Goal: Information Seeking & Learning: Learn about a topic

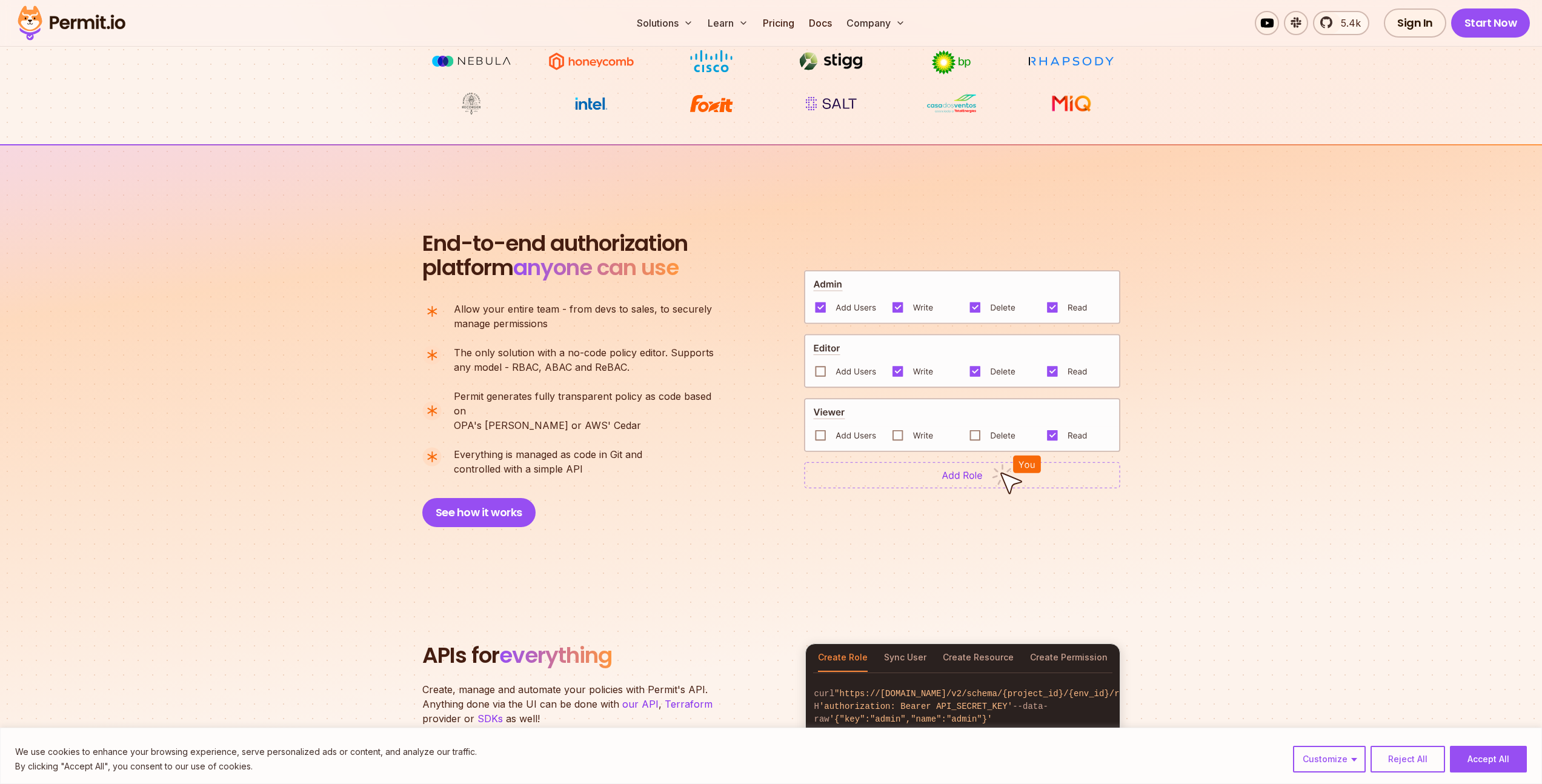
scroll to position [738, 0]
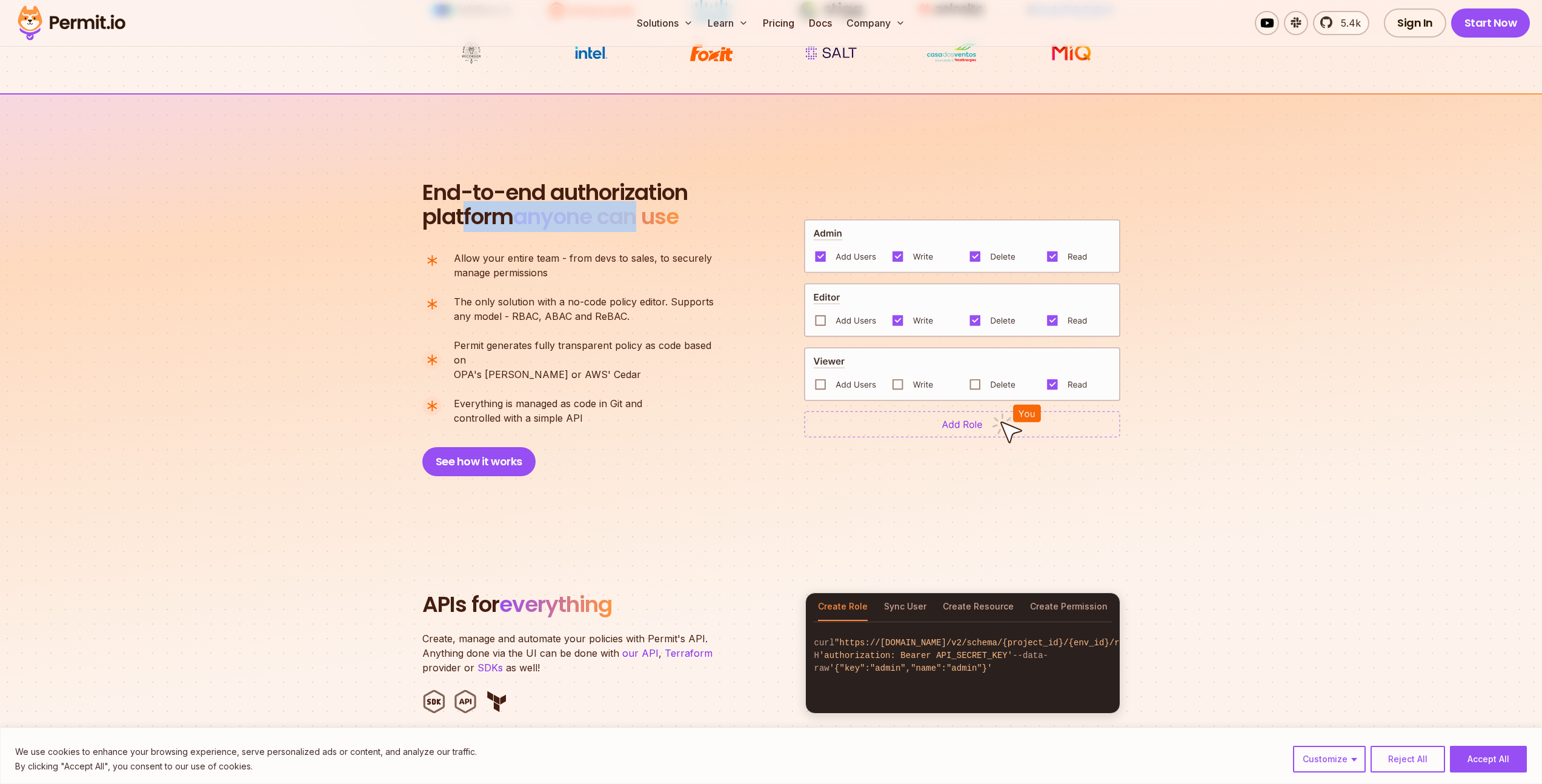
drag, startPoint x: 466, startPoint y: 219, endPoint x: 667, endPoint y: 225, distance: 201.1
click at [643, 224] on h2 "End-to-end authorization platform anyone can use" at bounding box center [555, 204] width 265 height 49
drag, startPoint x: 702, startPoint y: 220, endPoint x: 599, endPoint y: 213, distance: 103.2
click at [604, 214] on div "End-to-end authorization platform anyone can use A no-code authorization platfo…" at bounding box center [574, 328] width 303 height 296
click at [599, 213] on span "anyone can use" at bounding box center [596, 216] width 165 height 31
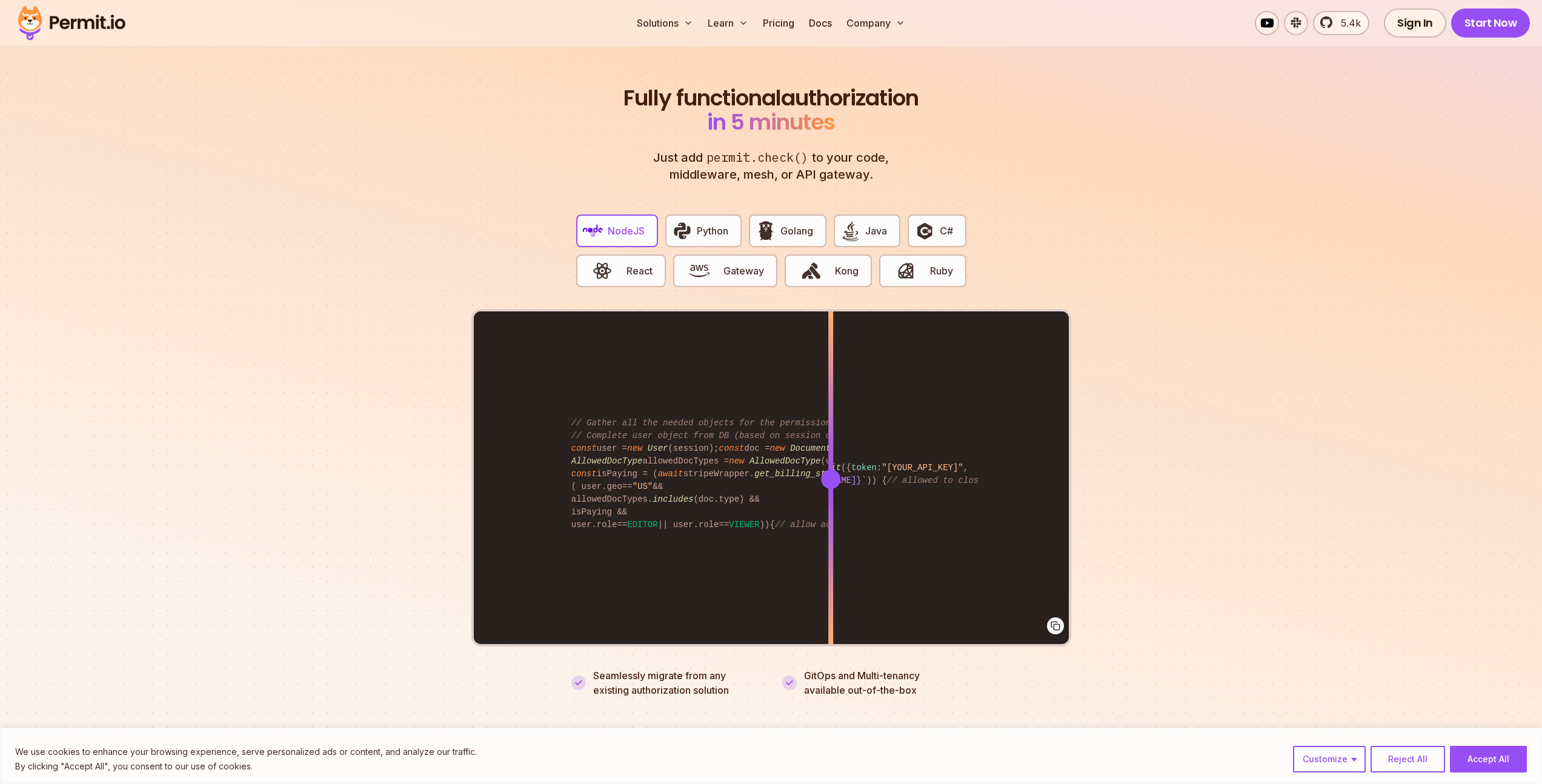
scroll to position [2247, 0]
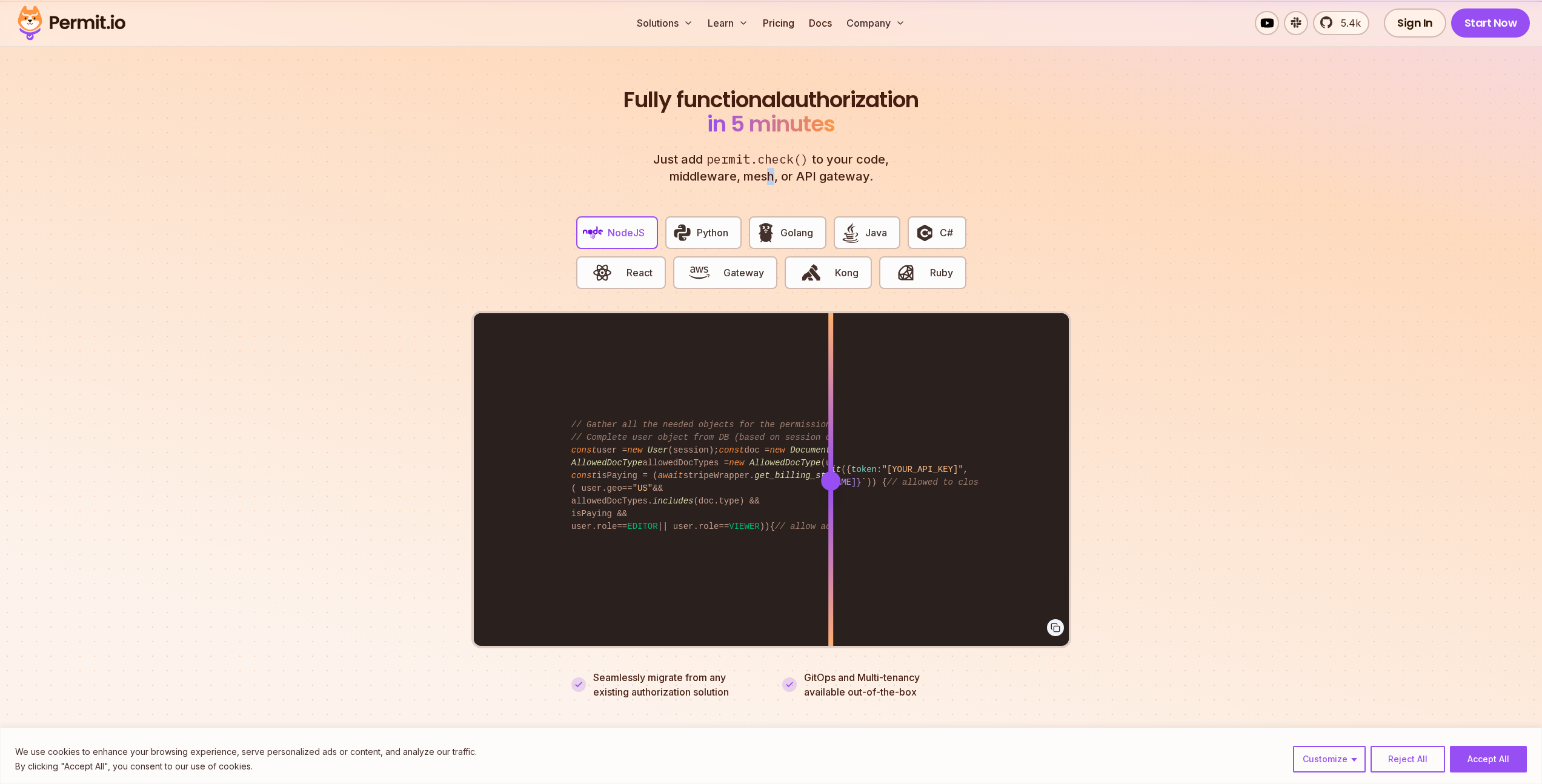
drag, startPoint x: 764, startPoint y: 164, endPoint x: 810, endPoint y: 161, distance: 46.1
click at [800, 162] on p "Just add permit.check() to your code, middleware, mesh, or API gateway." at bounding box center [772, 168] width 262 height 34
click at [852, 157] on p "Just add permit.check() to your code, middleware, mesh, or API gateway." at bounding box center [772, 168] width 262 height 34
drag, startPoint x: 812, startPoint y: 158, endPoint x: 803, endPoint y: 159, distance: 9.1
click at [805, 159] on p "Just add permit.check() to your code, middleware, mesh, or API gateway." at bounding box center [772, 168] width 262 height 34
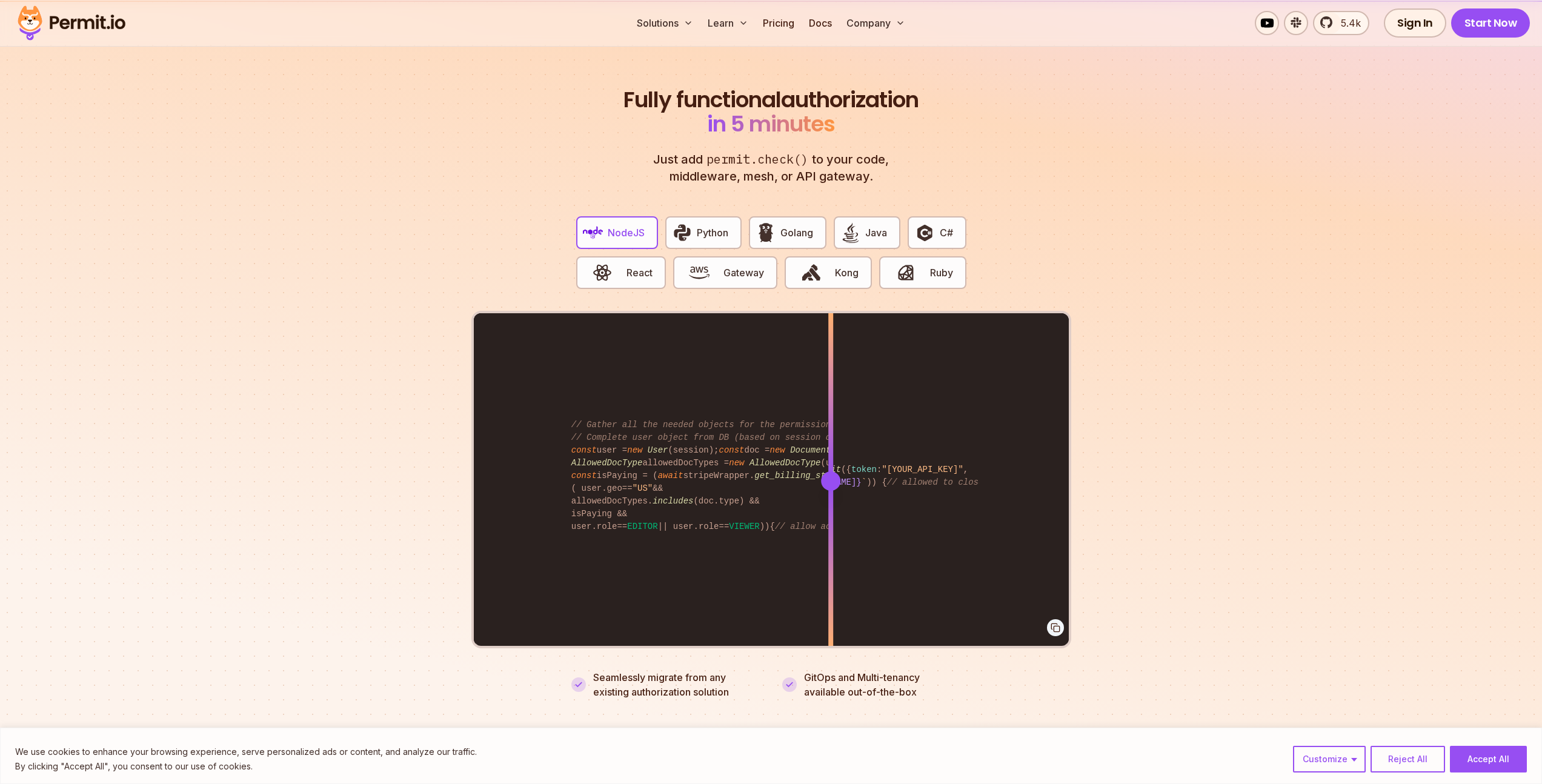
drag, startPoint x: 724, startPoint y: 165, endPoint x: 717, endPoint y: 175, distance: 12.2
click at [724, 165] on p "Just add permit.check() to your code, middleware, mesh, or API gateway." at bounding box center [772, 168] width 262 height 34
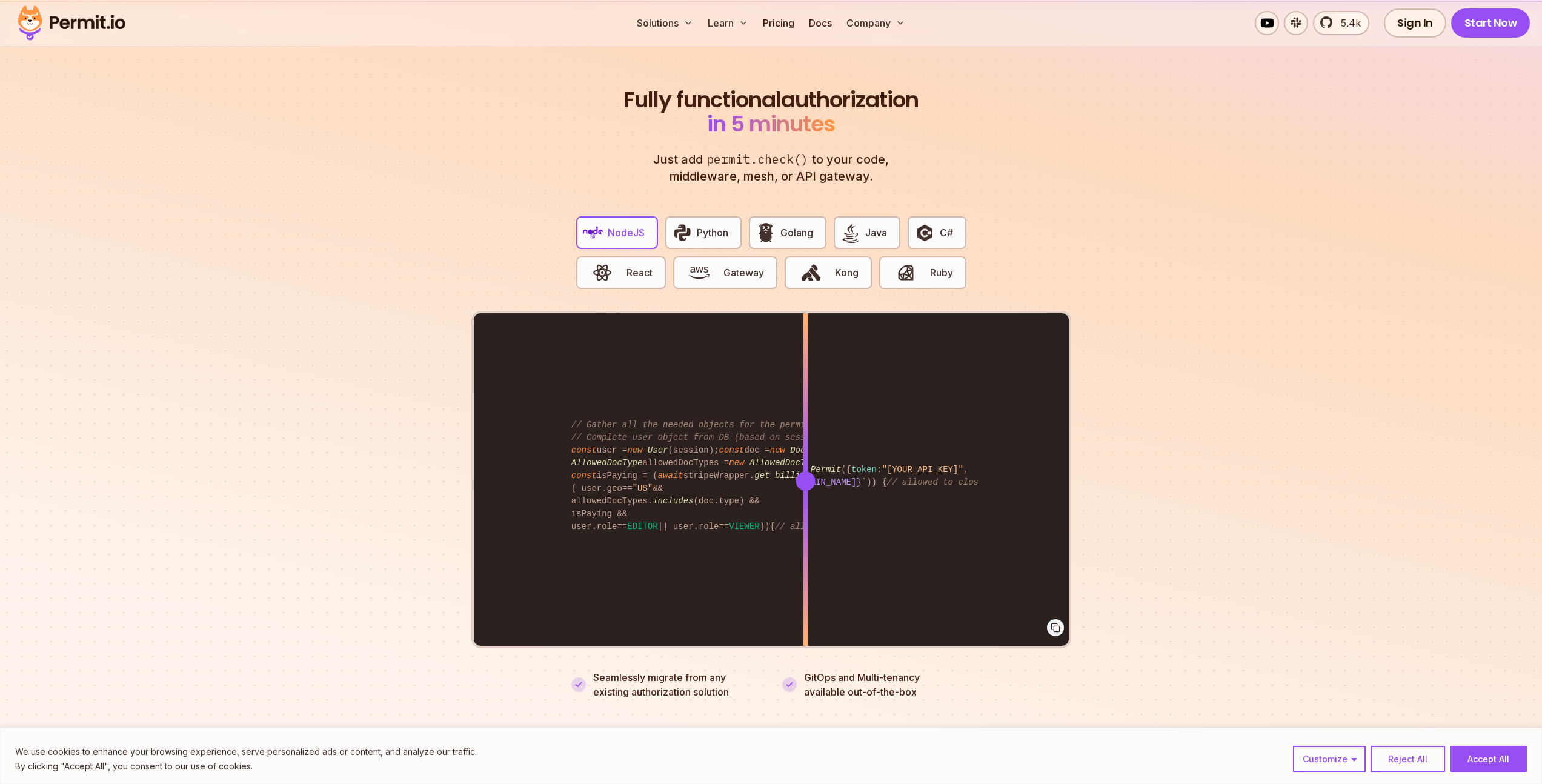
drag, startPoint x: 836, startPoint y: 465, endPoint x: 796, endPoint y: 447, distance: 43.9
click at [803, 447] on div at bounding box center [805, 480] width 5 height 334
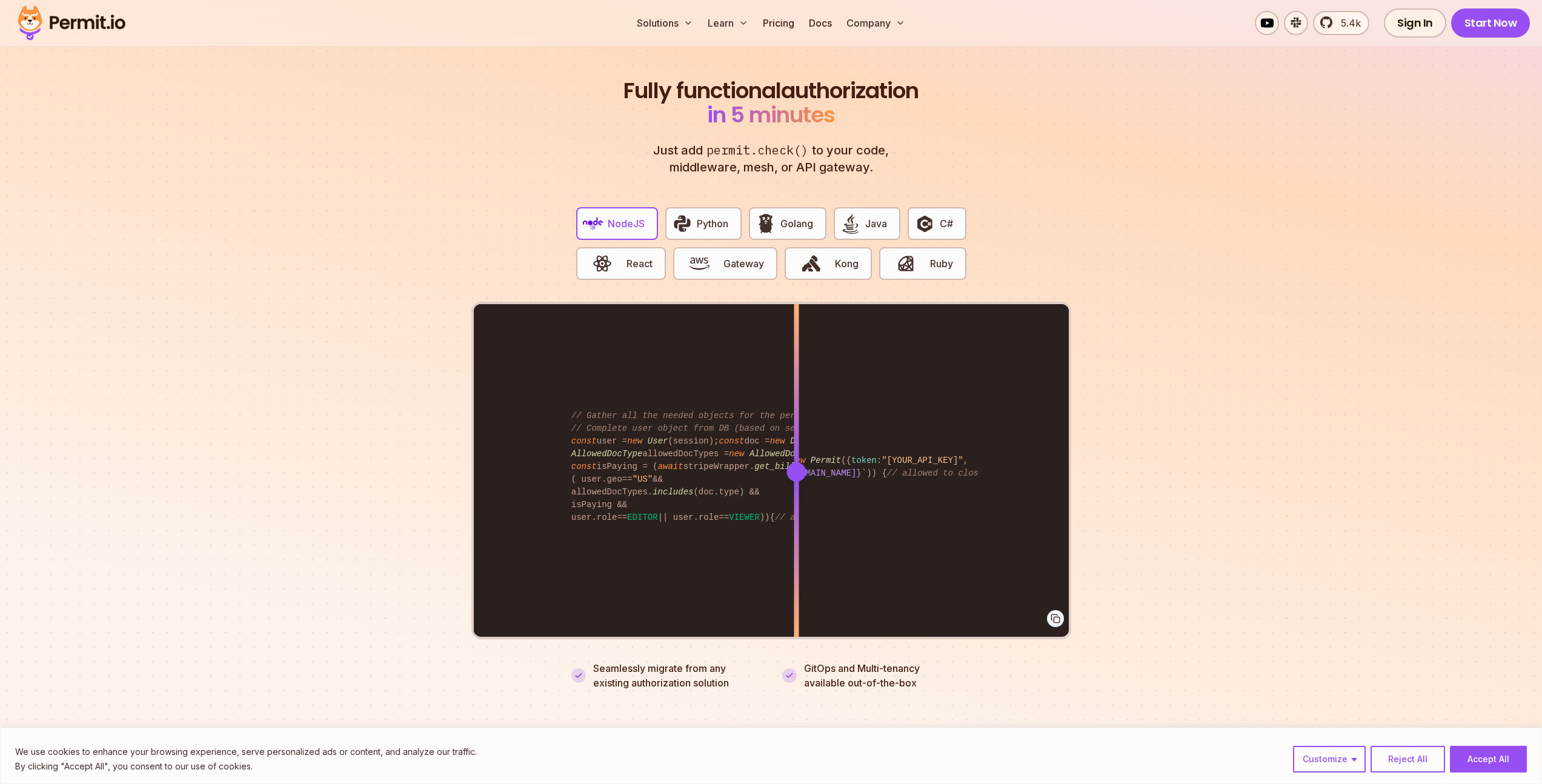
scroll to position [2256, 0]
click at [811, 216] on span "Golang" at bounding box center [797, 223] width 33 height 15
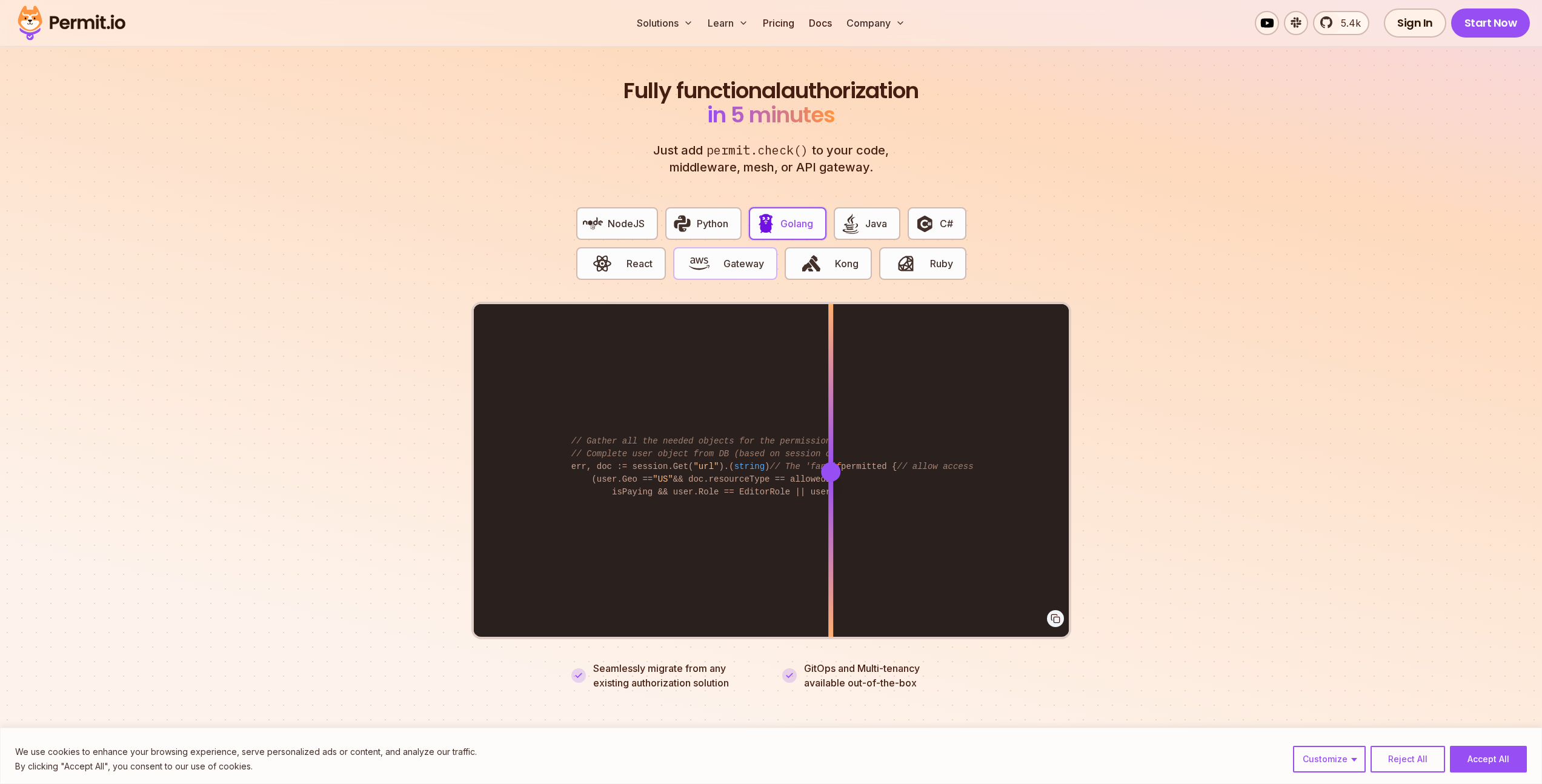
click at [737, 256] on span "Gateway" at bounding box center [744, 263] width 41 height 15
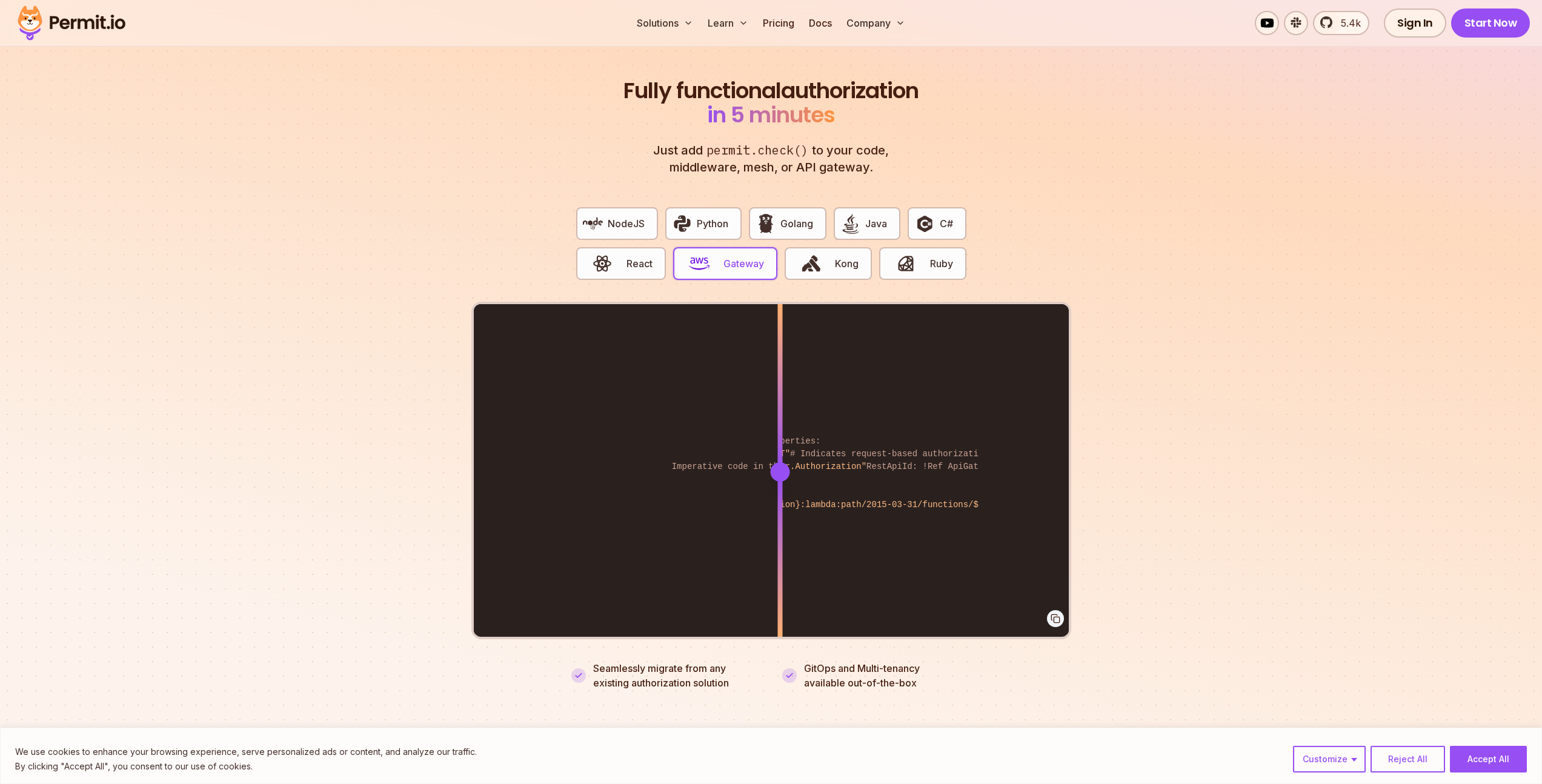
drag, startPoint x: 831, startPoint y: 457, endPoint x: 775, endPoint y: 425, distance: 64.5
click at [777, 425] on div at bounding box center [780, 471] width 5 height 334
click at [641, 256] on span "React" at bounding box center [639, 263] width 26 height 15
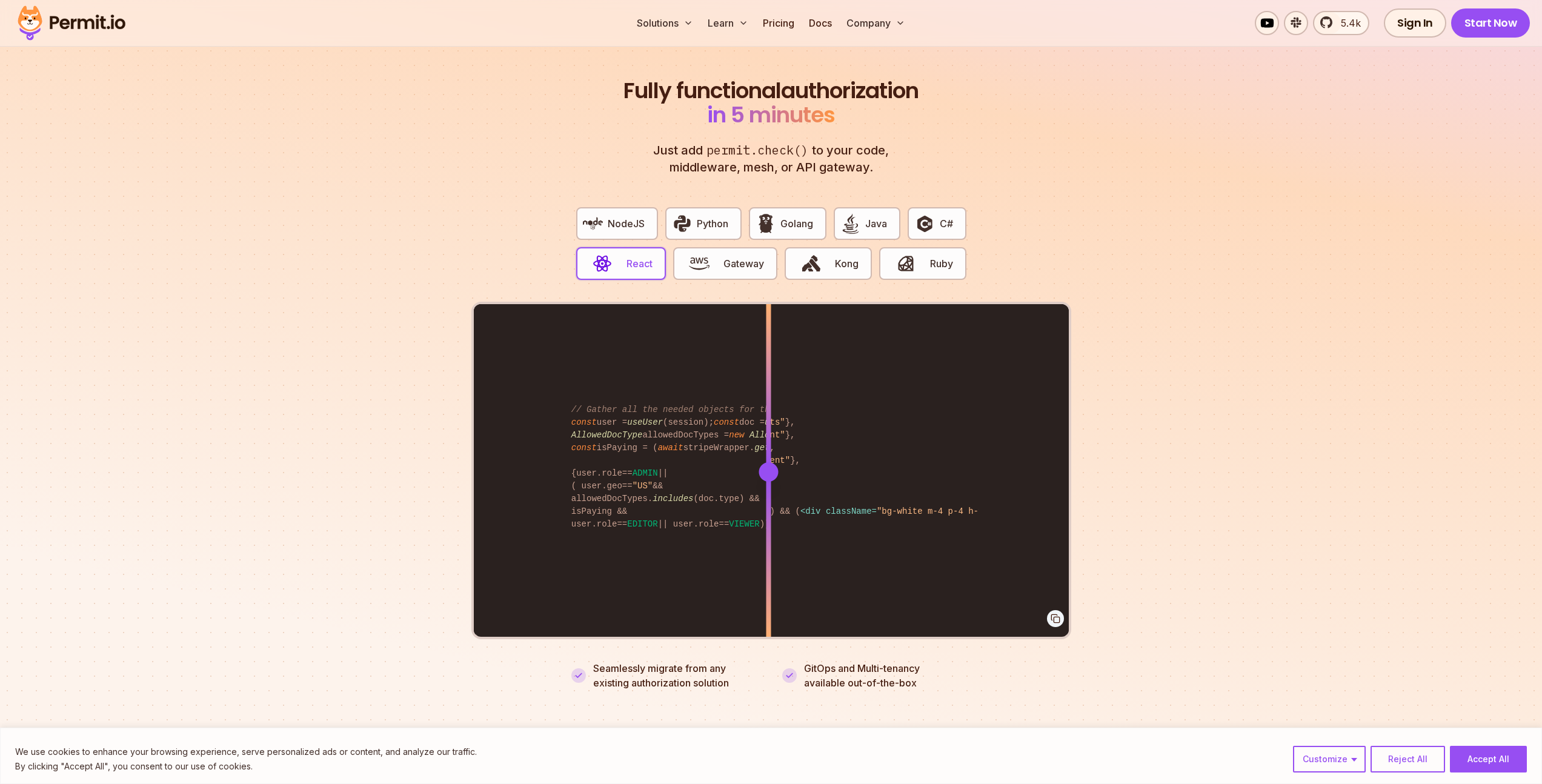
drag, startPoint x: 831, startPoint y: 454, endPoint x: 768, endPoint y: 451, distance: 63.1
click at [768, 462] on div at bounding box center [768, 471] width 20 height 20
click at [787, 216] on span "Golang" at bounding box center [797, 223] width 33 height 15
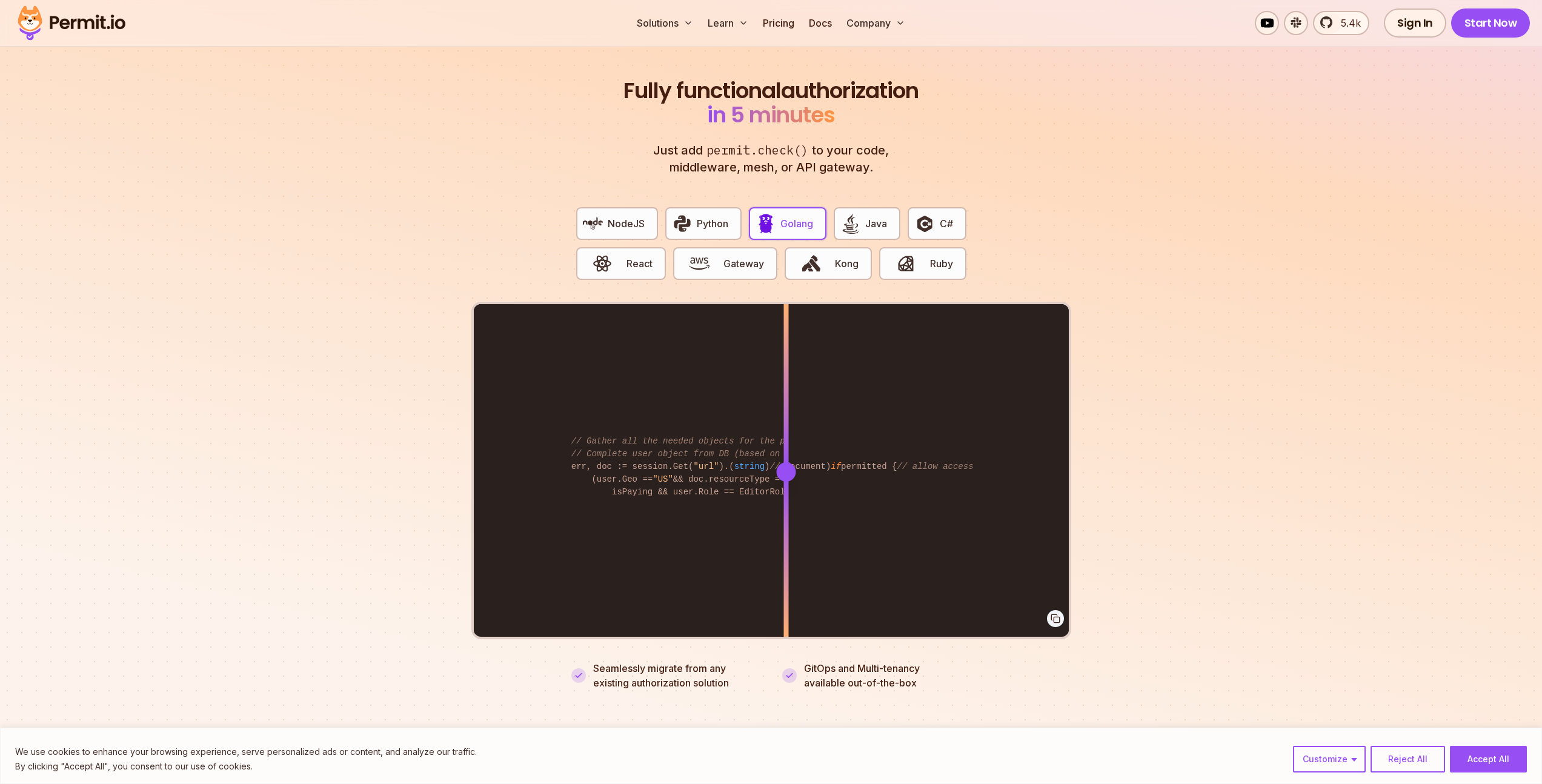
drag, startPoint x: 832, startPoint y: 456, endPoint x: 786, endPoint y: 470, distance: 48.1
click at [786, 470] on div at bounding box center [786, 471] width 5 height 334
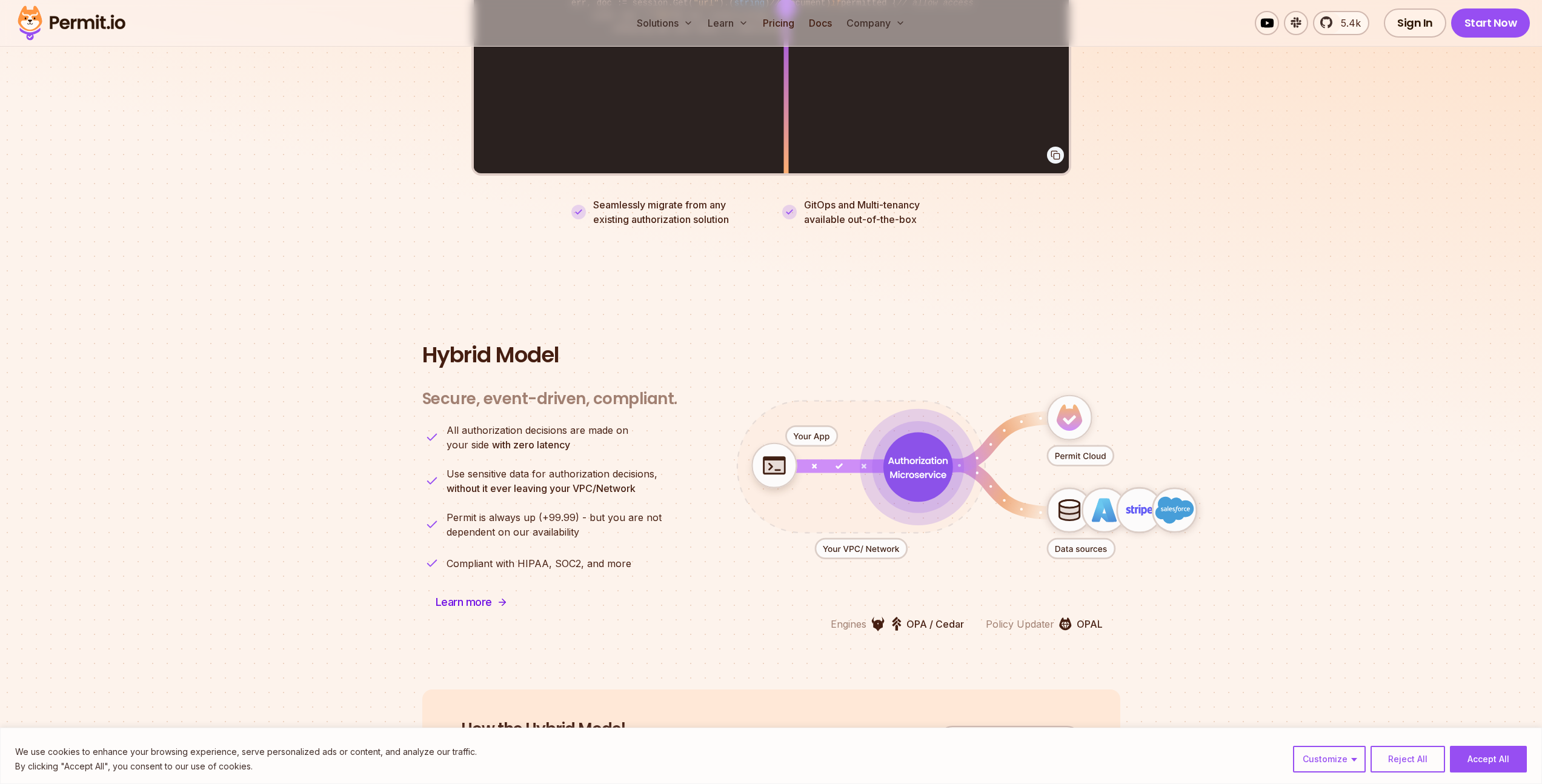
scroll to position [2741, 0]
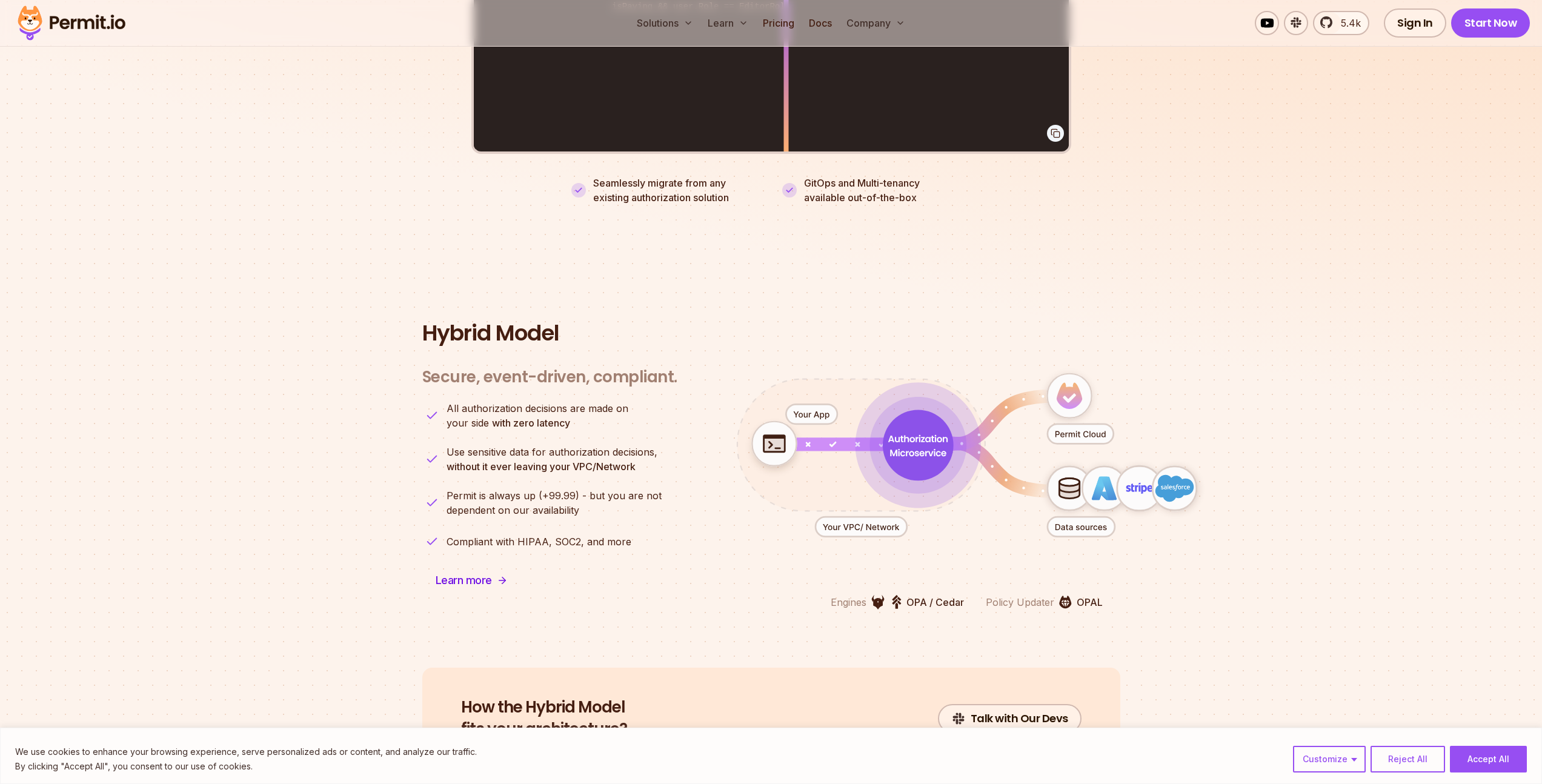
click at [870, 517] on icon "animation" at bounding box center [861, 527] width 92 height 20
click at [891, 451] on icon "animation" at bounding box center [918, 445] width 70 height 70
drag, startPoint x: 601, startPoint y: 402, endPoint x: 611, endPoint y: 401, distance: 10.0
click at [611, 401] on p "All authorization decisions are made on your side with zero latency" at bounding box center [537, 416] width 182 height 29
click at [610, 402] on p "All authorization decisions are made on your side with zero latency" at bounding box center [537, 416] width 182 height 29
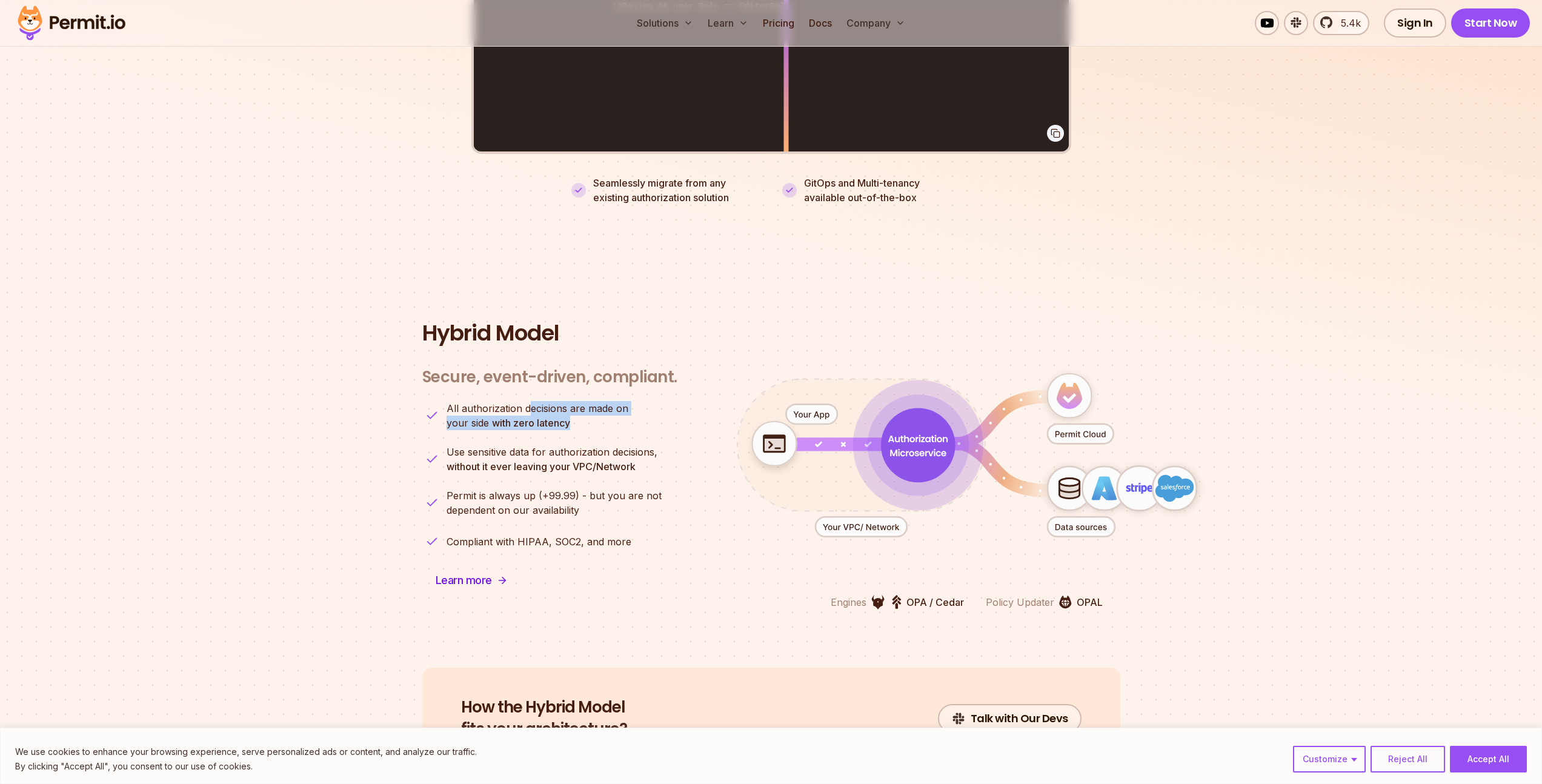
drag, startPoint x: 559, startPoint y: 402, endPoint x: 513, endPoint y: 393, distance: 46.9
click at [513, 401] on p "All authorization decisions are made on your side with zero latency" at bounding box center [537, 416] width 182 height 29
drag, startPoint x: 512, startPoint y: 395, endPoint x: 548, endPoint y: 406, distance: 37.6
click at [512, 401] on span "All authorization decisions are made on" at bounding box center [537, 408] width 182 height 15
drag, startPoint x: 542, startPoint y: 410, endPoint x: 511, endPoint y: 407, distance: 31.1
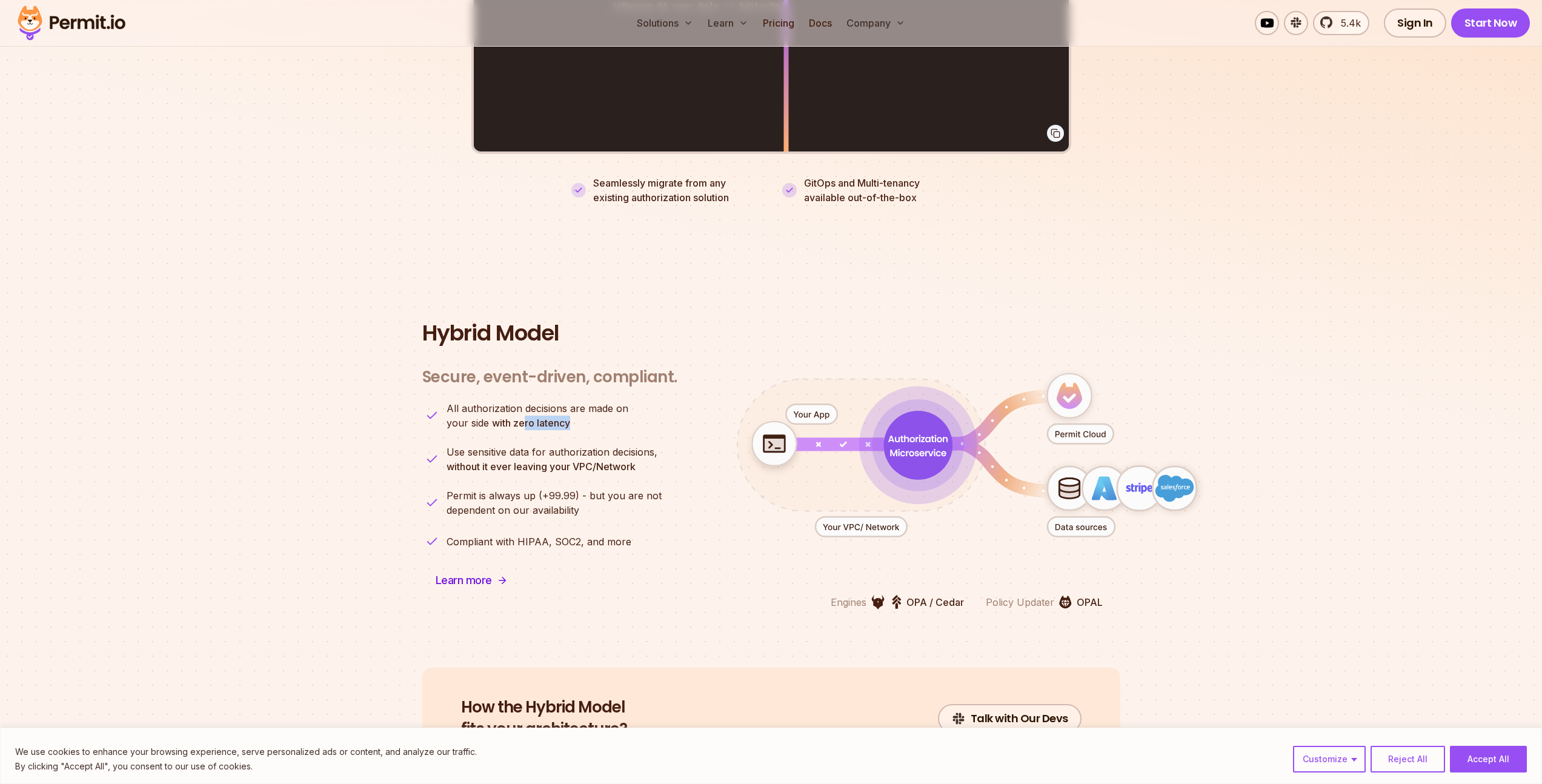
click at [512, 407] on p "All authorization decisions are made on your side with zero latency" at bounding box center [537, 416] width 182 height 29
click at [510, 417] on strong "with zero latency" at bounding box center [530, 423] width 78 height 12
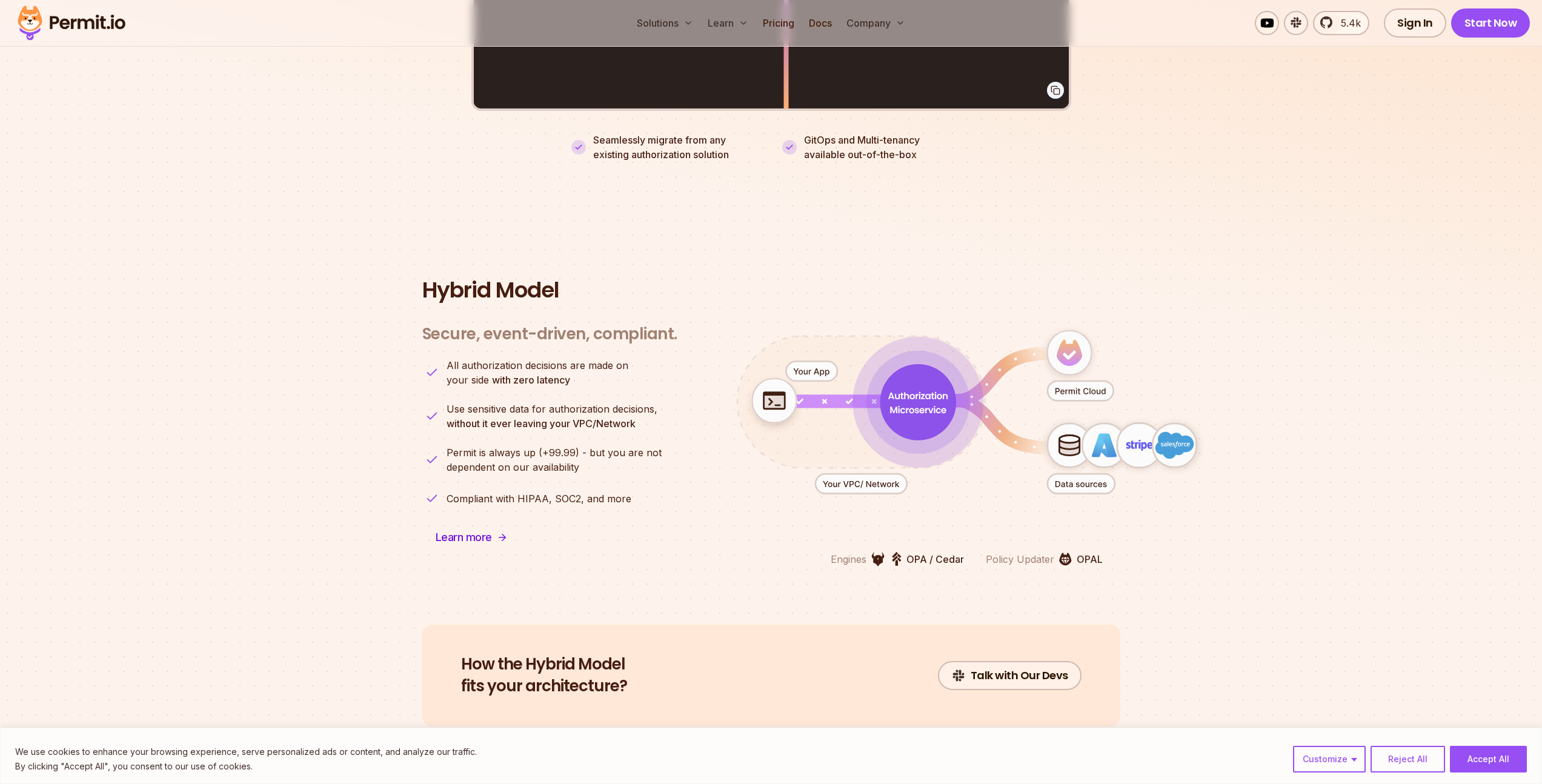
scroll to position [2785, 0]
drag, startPoint x: 479, startPoint y: 398, endPoint x: 579, endPoint y: 404, distance: 100.2
click at [579, 404] on p "Use sensitive data for authorization decisions, without it ever leaving your VP…" at bounding box center [552, 416] width 211 height 29
click at [624, 417] on strong "without it ever leaving your VPC/Network" at bounding box center [541, 423] width 189 height 12
drag, startPoint x: 579, startPoint y: 406, endPoint x: 556, endPoint y: 402, distance: 23.3
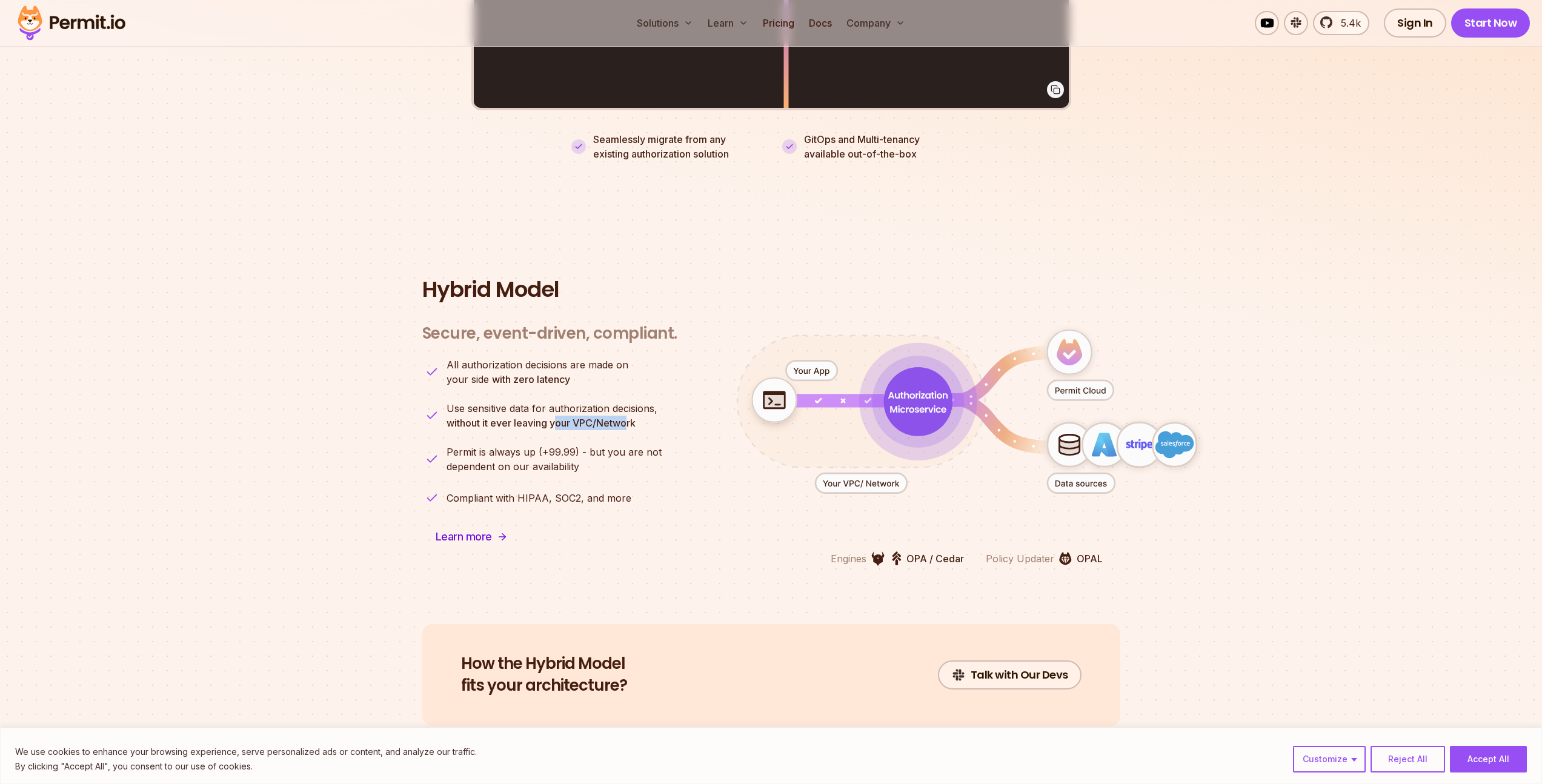
click at [557, 402] on p "Use sensitive data for authorization decisions, without it ever leaving your VP…" at bounding box center [552, 416] width 211 height 29
click at [556, 402] on p "Use sensitive data for authorization decisions, without it ever leaving your VP…" at bounding box center [552, 416] width 211 height 29
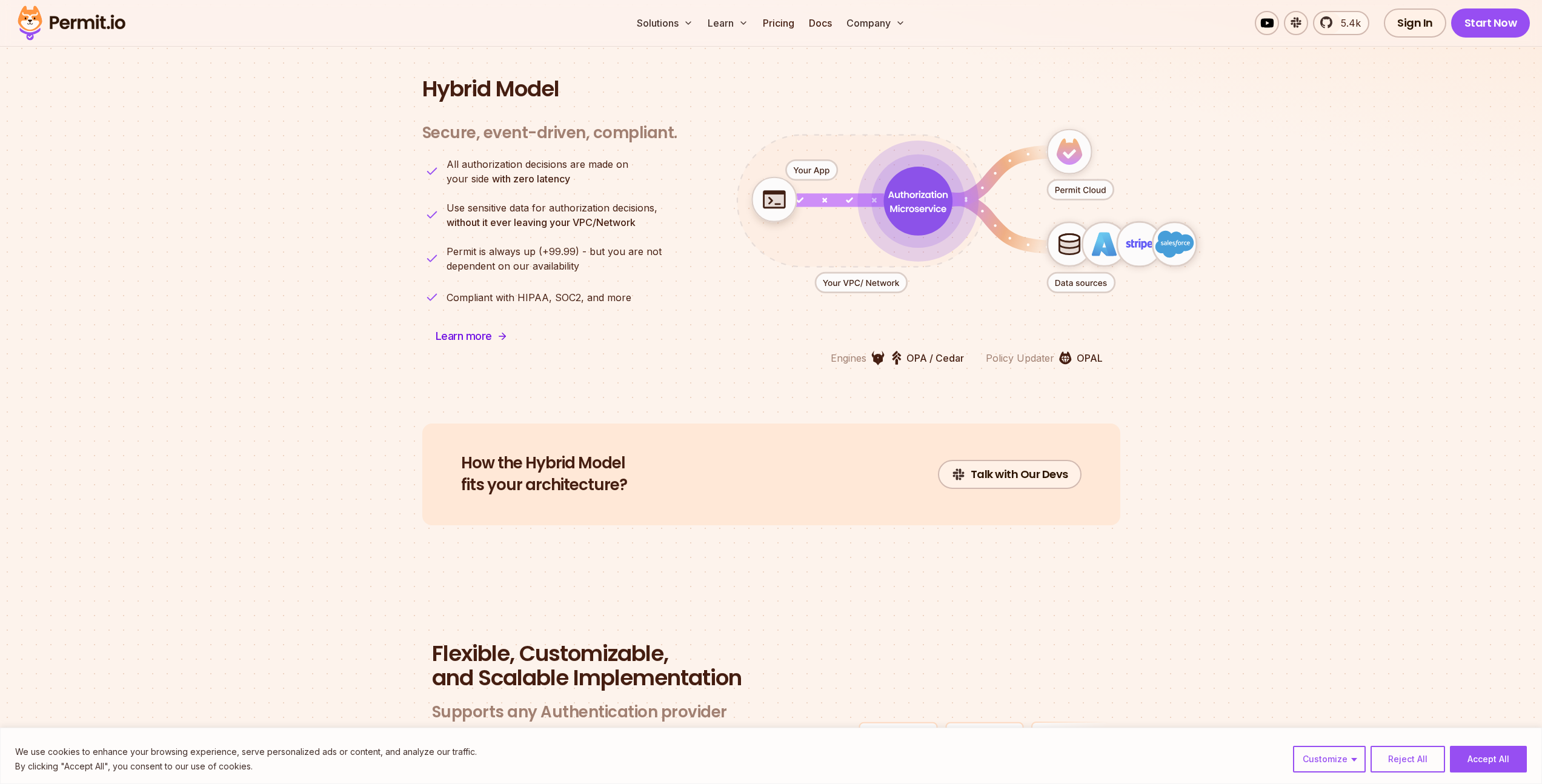
scroll to position [2986, 0]
drag, startPoint x: 870, startPoint y: 341, endPoint x: 956, endPoint y: 341, distance: 86.0
click at [956, 349] on div "Engines OPA / Cedar" at bounding box center [897, 357] width 134 height 15
click at [958, 350] on p "OPA / Cedar" at bounding box center [935, 357] width 58 height 15
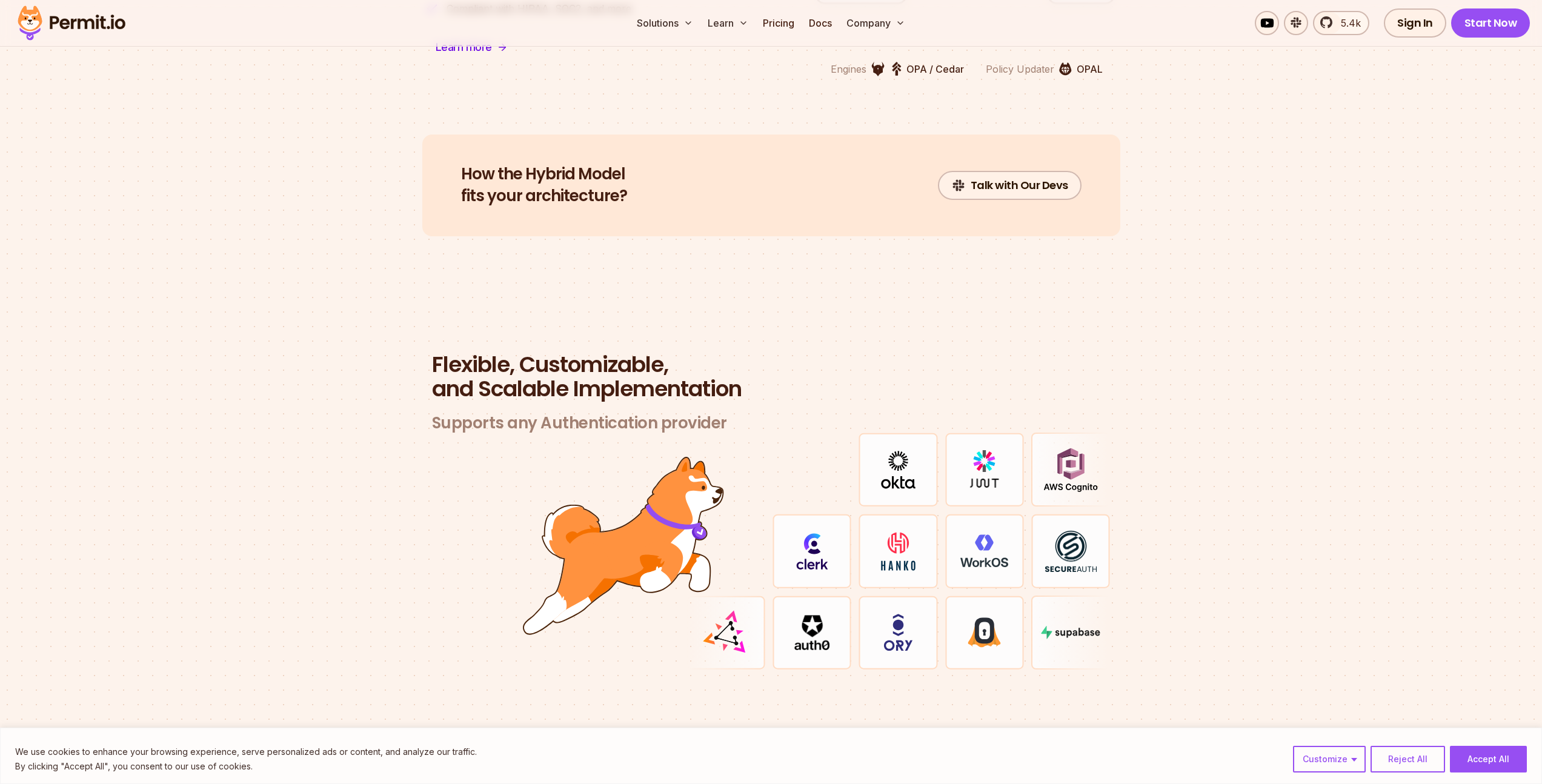
scroll to position [3314, 0]
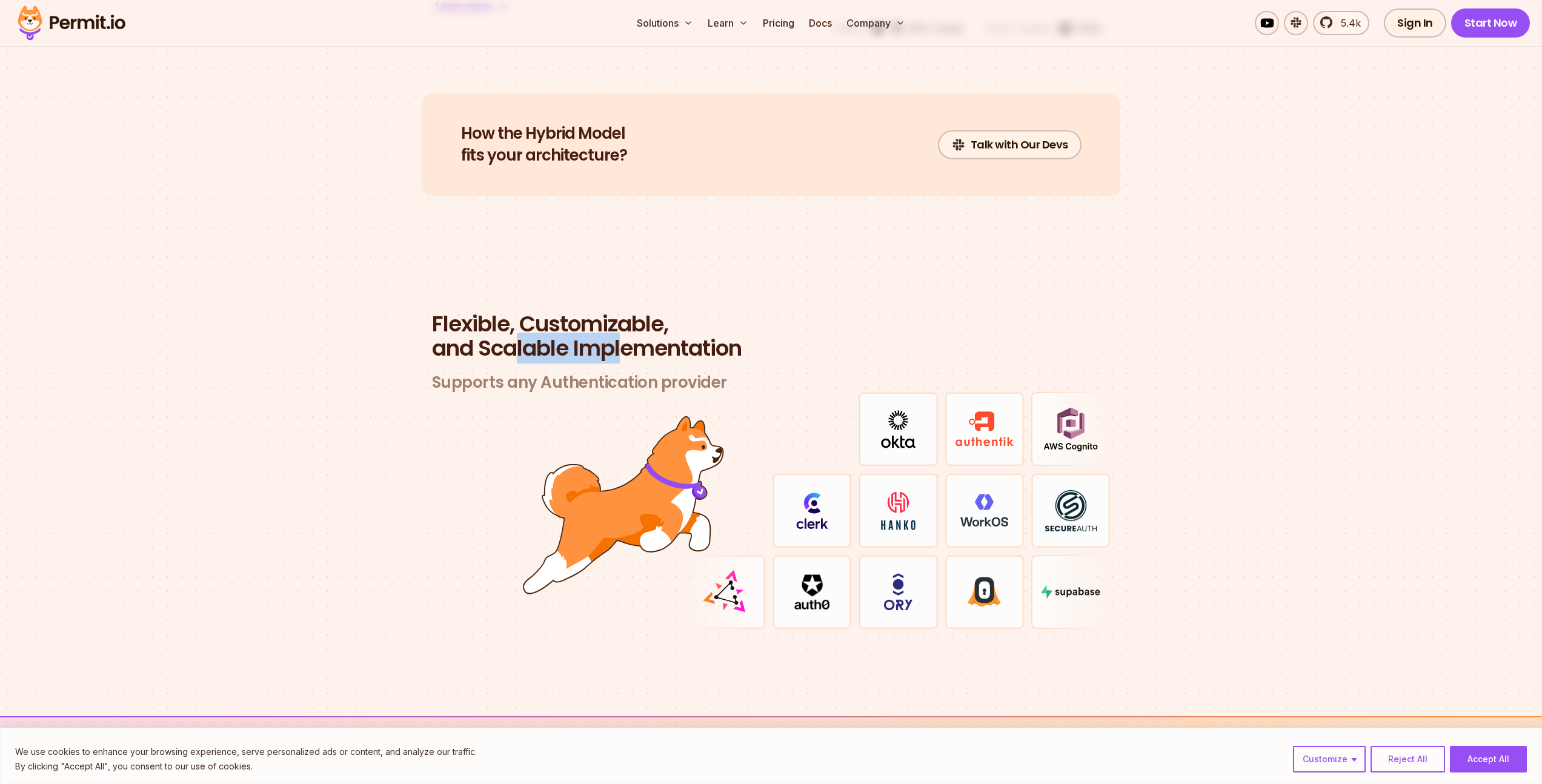
drag, startPoint x: 516, startPoint y: 335, endPoint x: 636, endPoint y: 328, distance: 120.2
click at [632, 328] on h2 "Flexible, Customizable, and Scalable Implementation" at bounding box center [772, 336] width 679 height 49
click at [636, 330] on h2 "Flexible, Customizable, and Scalable Implementation" at bounding box center [772, 336] width 679 height 49
drag, startPoint x: 570, startPoint y: 366, endPoint x: 641, endPoint y: 364, distance: 71.0
click at [630, 373] on h3 "Supports any Authentication provider" at bounding box center [772, 383] width 679 height 20
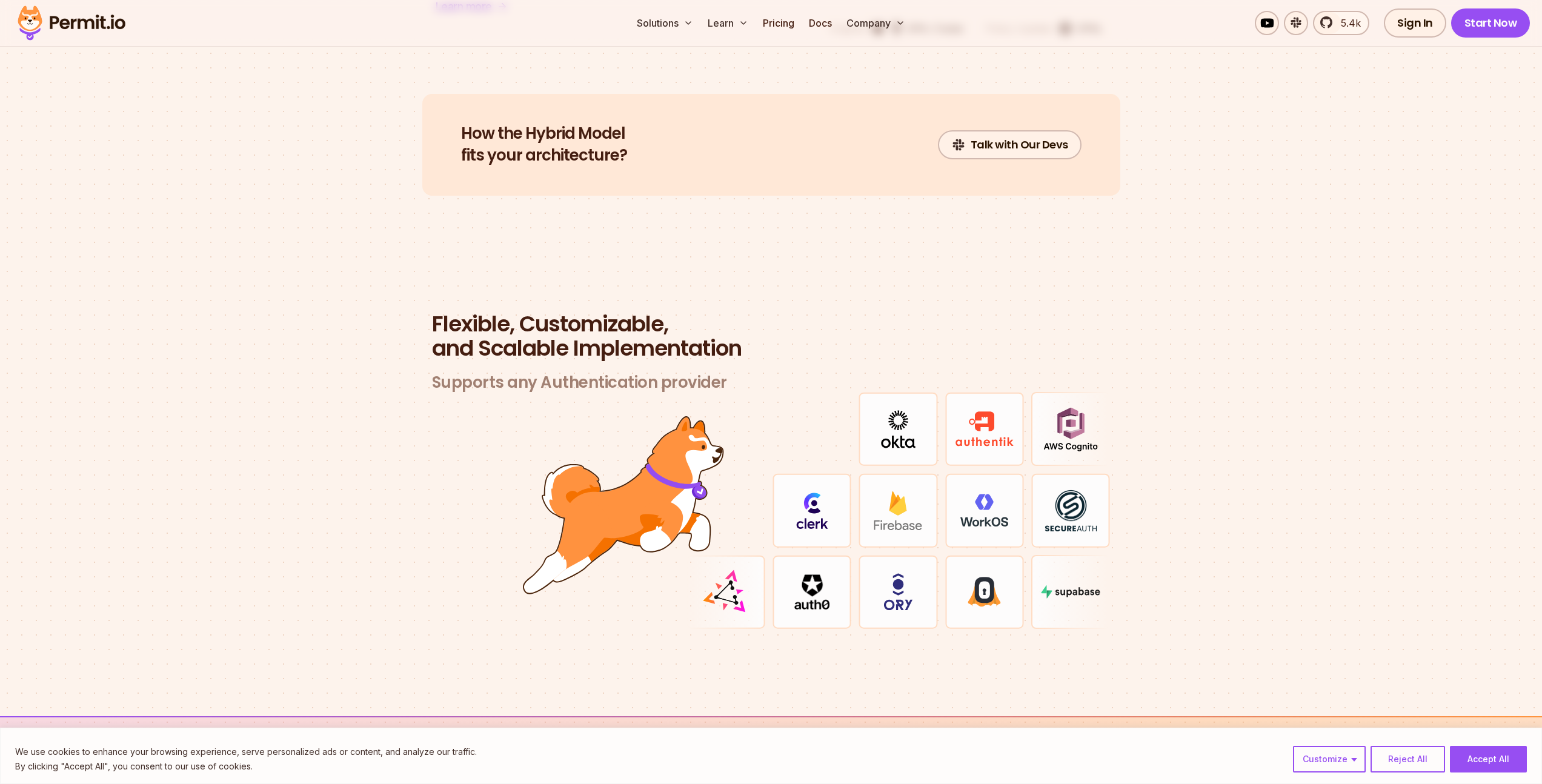
drag, startPoint x: 670, startPoint y: 362, endPoint x: 728, endPoint y: 368, distance: 58.3
click at [676, 373] on h3 "Supports any Authentication provider" at bounding box center [772, 383] width 679 height 20
drag, startPoint x: 736, startPoint y: 371, endPoint x: 665, endPoint y: 363, distance: 71.4
click at [680, 373] on h3 "Supports any Authentication provider" at bounding box center [772, 383] width 679 height 20
click at [665, 373] on h3 "Supports any Authentication provider" at bounding box center [772, 383] width 679 height 20
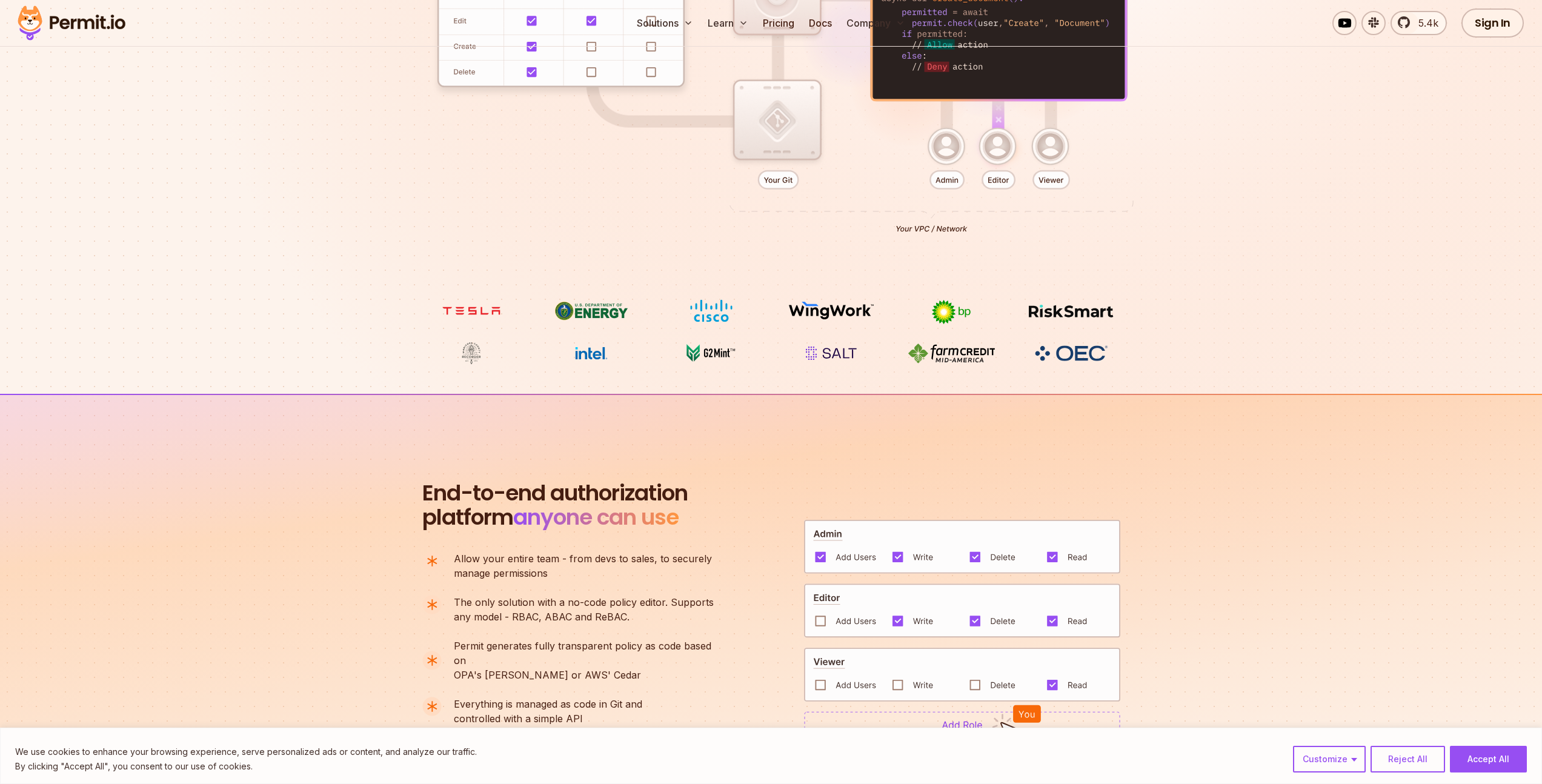
scroll to position [0, 0]
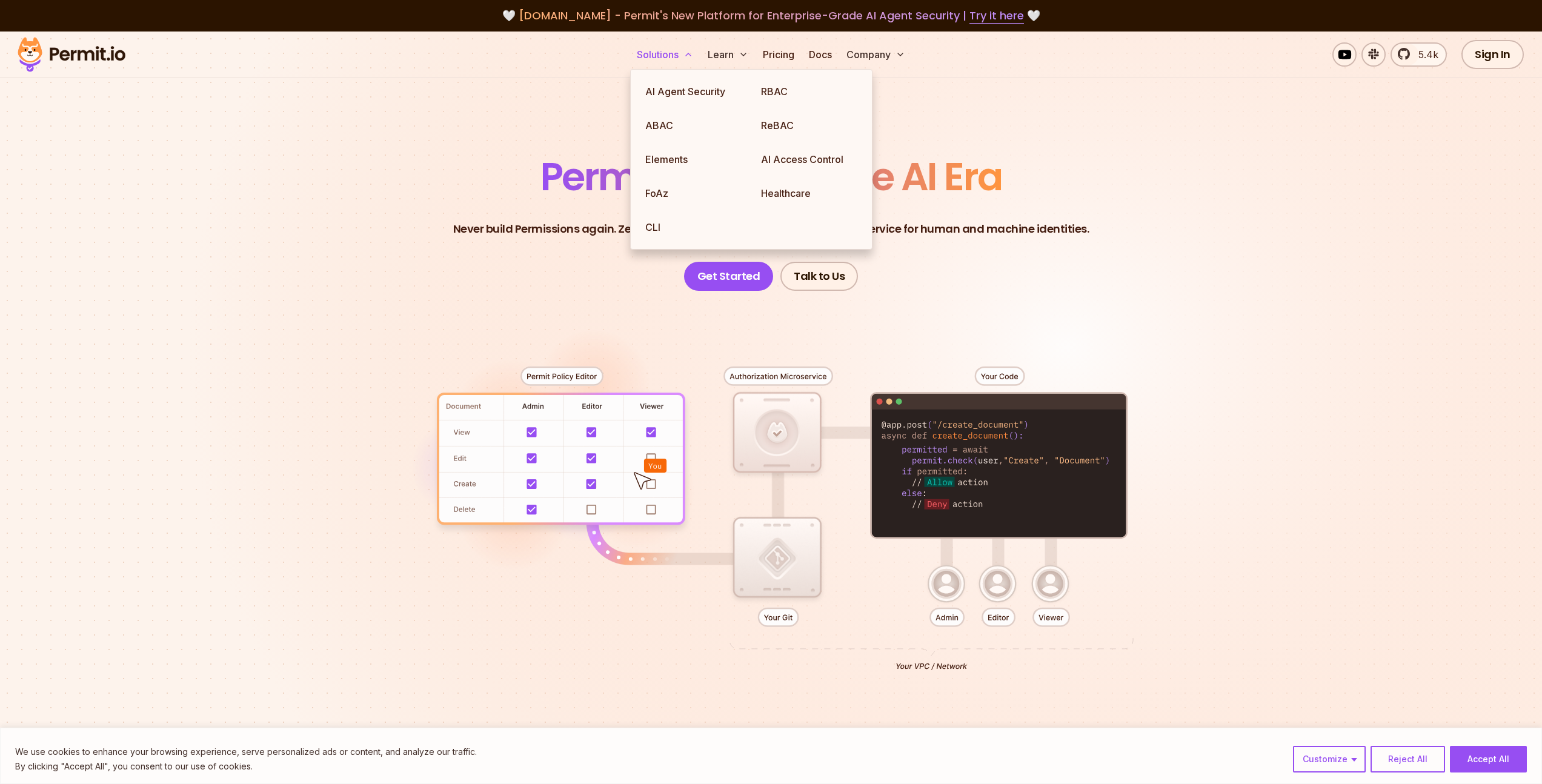
click at [672, 61] on button "Solutions" at bounding box center [665, 54] width 66 height 24
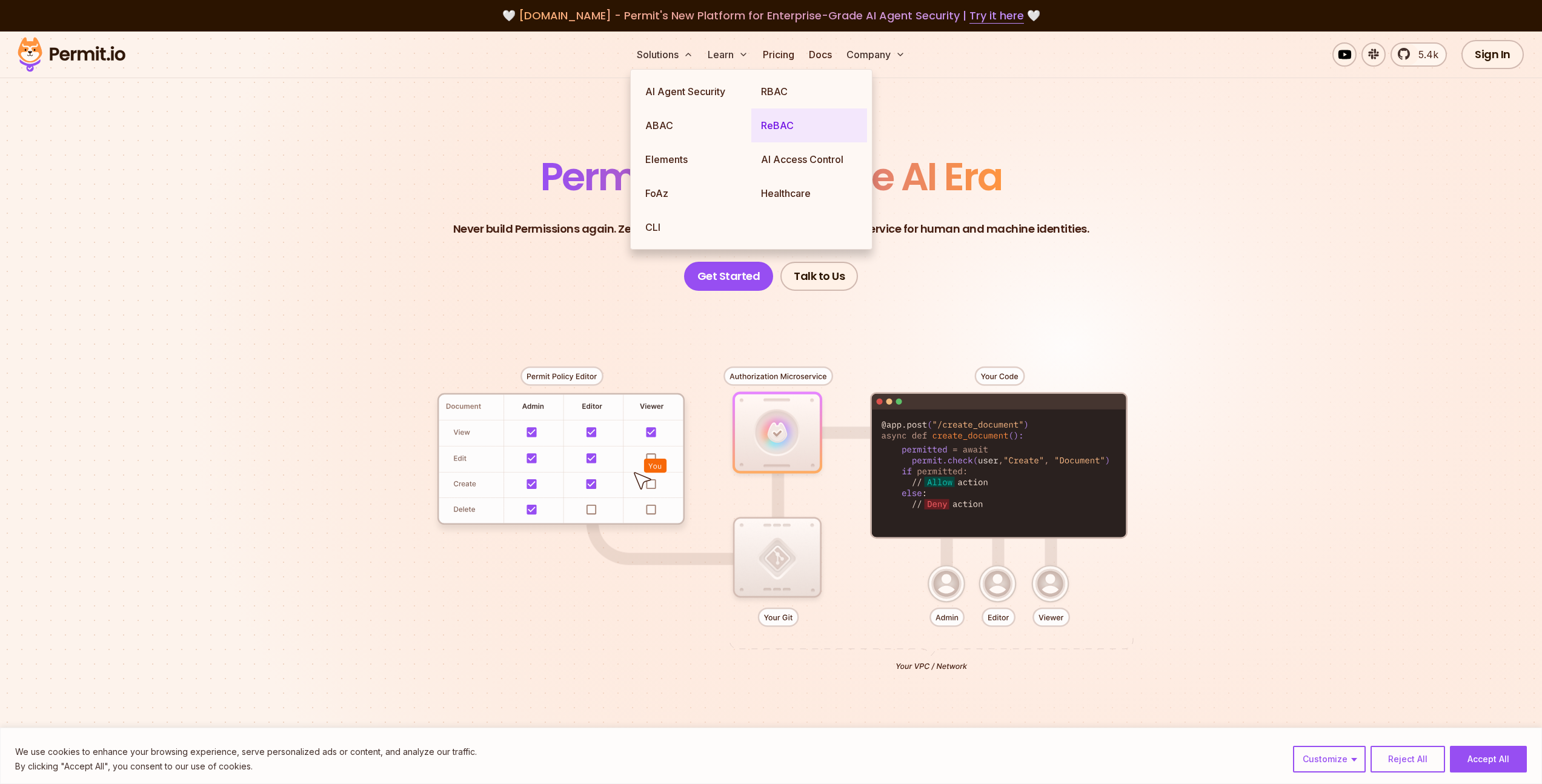
click at [774, 130] on link "ReBAC" at bounding box center [809, 125] width 116 height 34
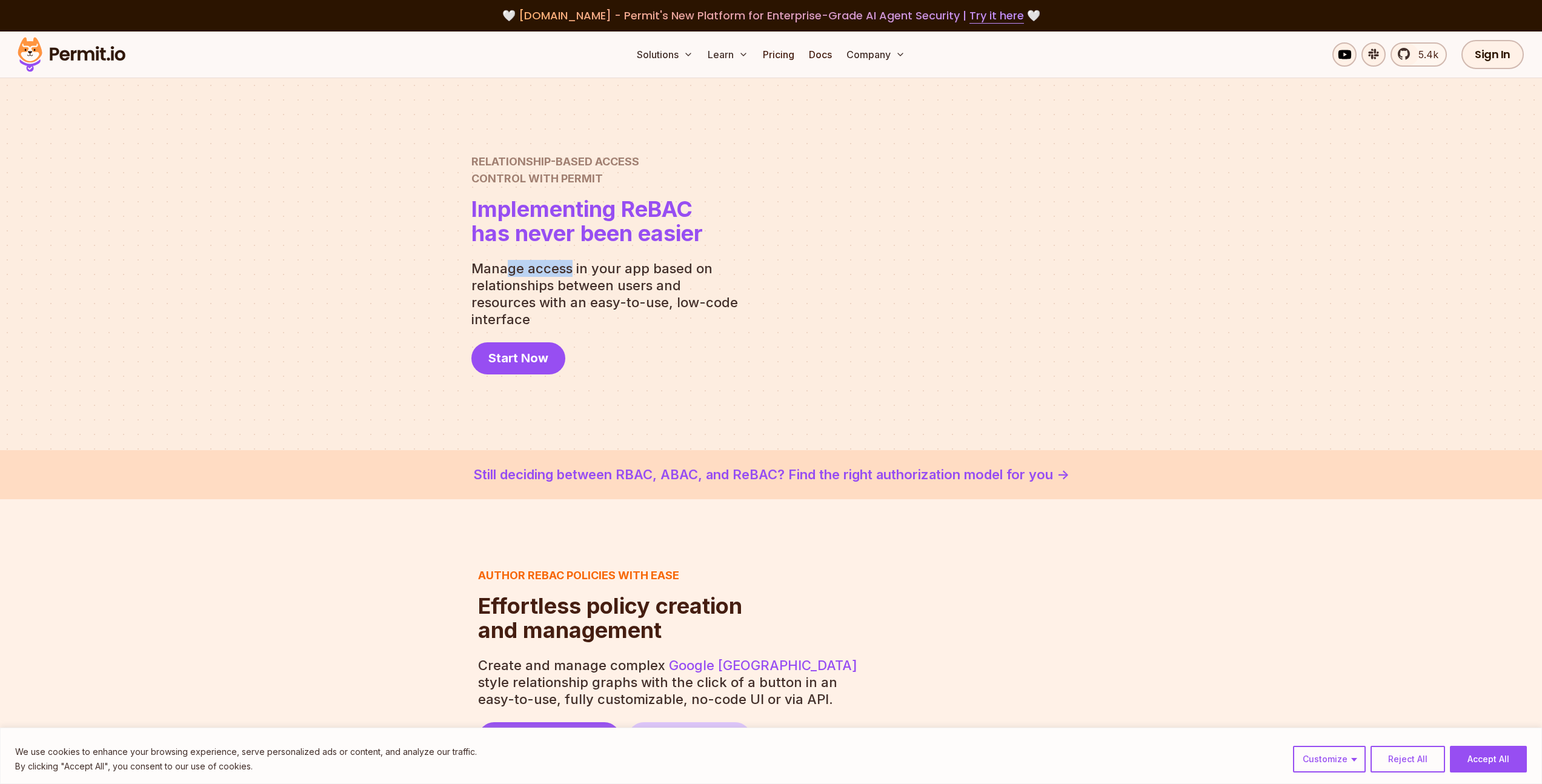
drag, startPoint x: 505, startPoint y: 271, endPoint x: 601, endPoint y: 277, distance: 96.2
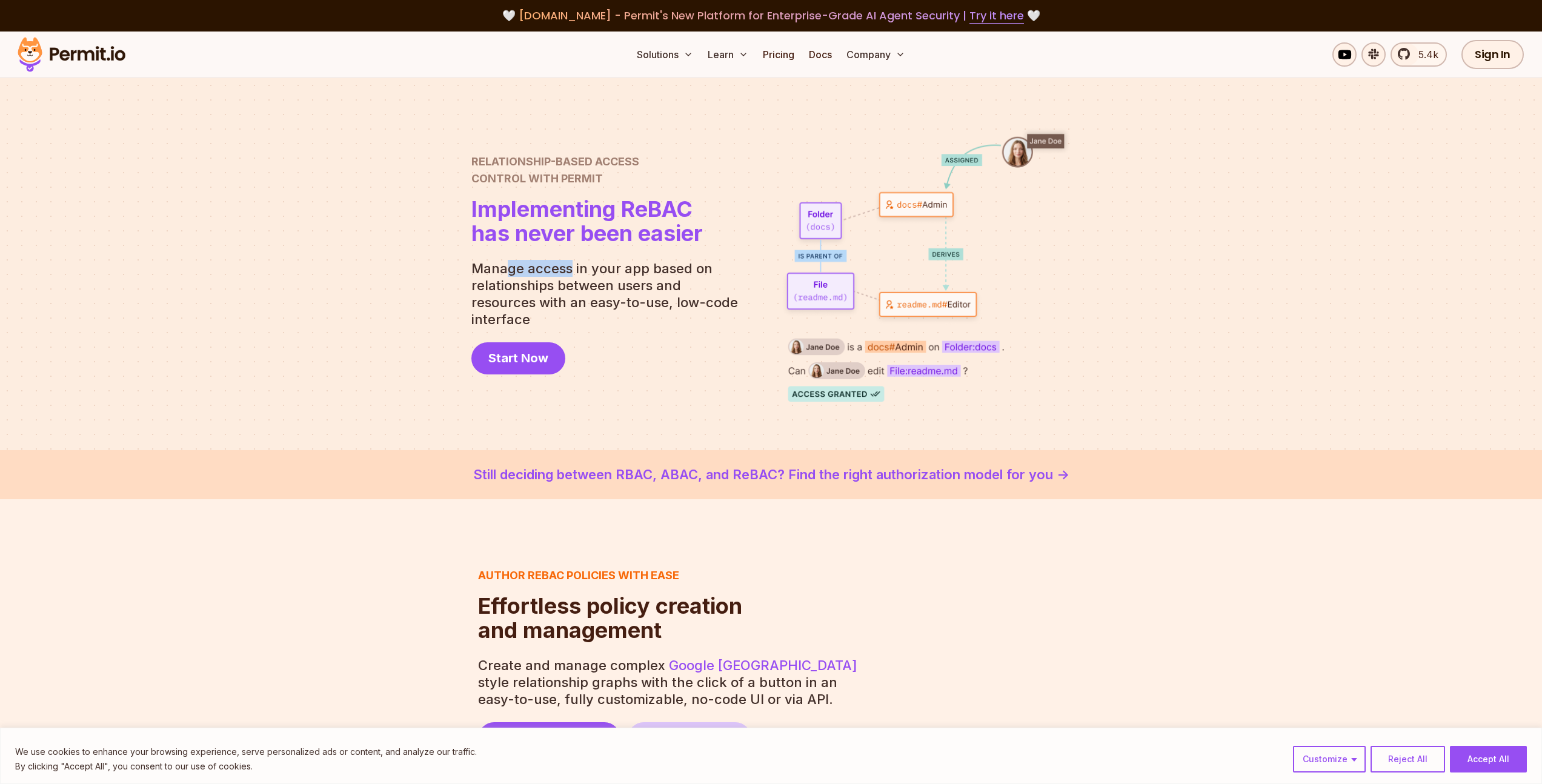
click at [601, 277] on p "Manage access in your app based on relationships between users and resources wi…" at bounding box center [610, 294] width 277 height 68
click at [628, 276] on p "Manage access in your app based on relationships between users and resources wi…" at bounding box center [610, 294] width 277 height 68
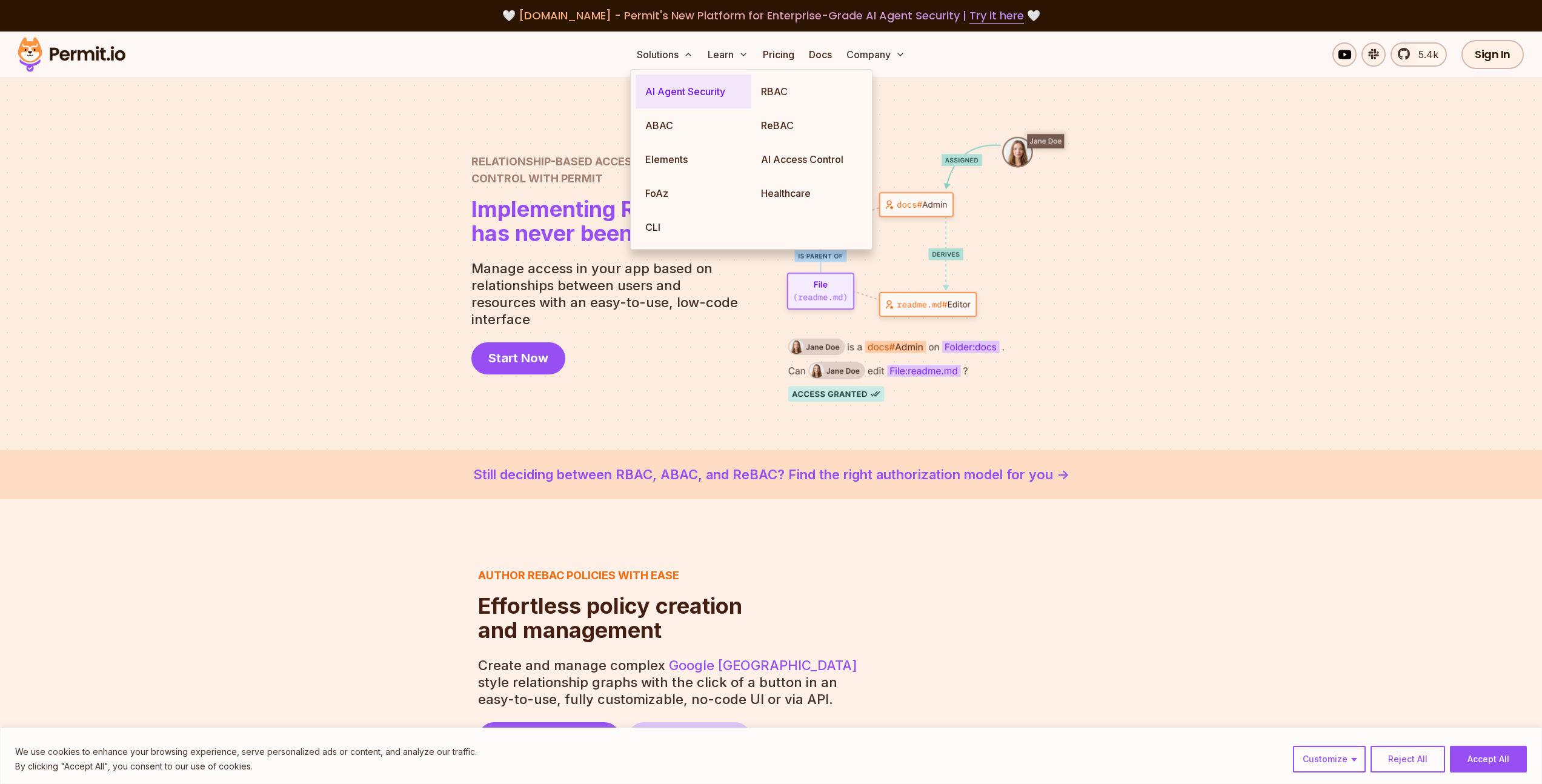
click at [655, 91] on link "AI Agent Security" at bounding box center [693, 92] width 116 height 34
